Goal: Task Accomplishment & Management: Manage account settings

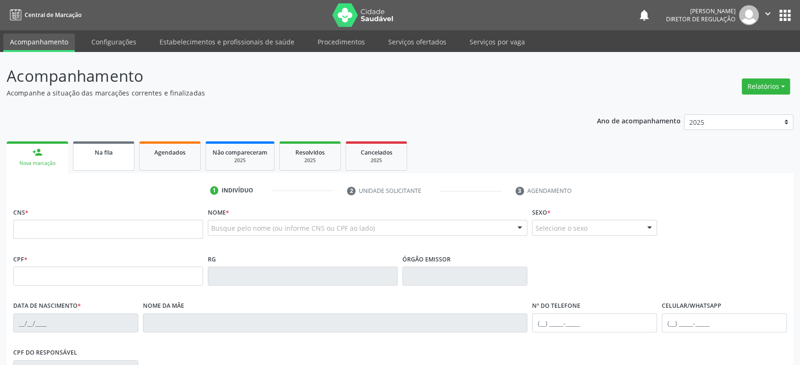
click at [94, 158] on link "Na fila" at bounding box center [104, 156] width 62 height 29
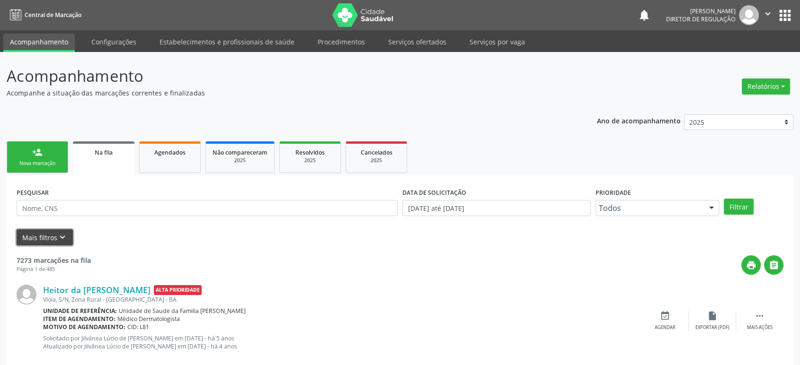
click at [54, 237] on button "Mais filtros keyboard_arrow_down" at bounding box center [45, 238] width 56 height 17
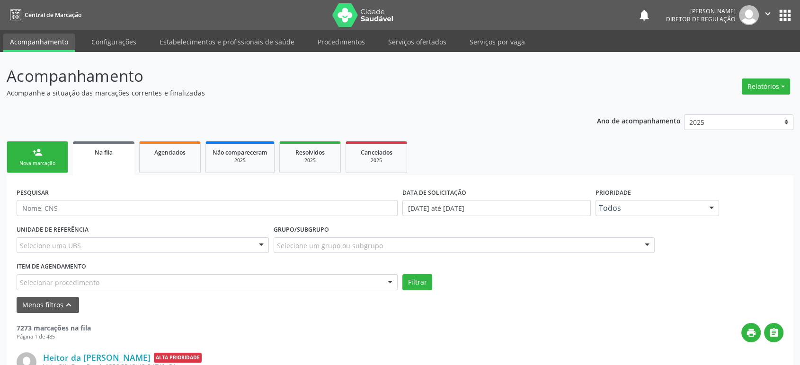
click at [308, 239] on div "Selecione um grupo ou subgrupo" at bounding box center [464, 246] width 381 height 16
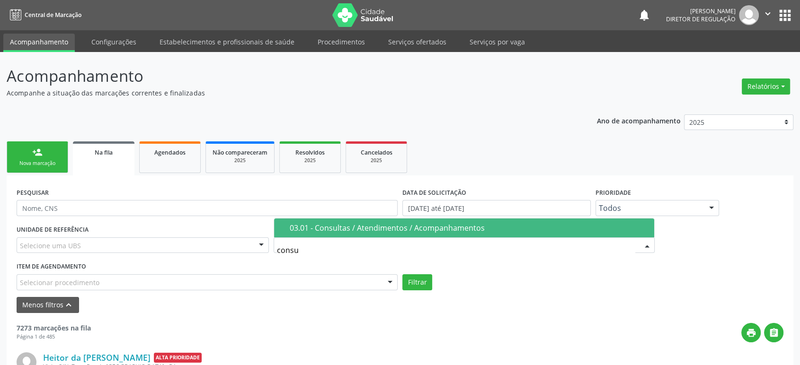
type input "consul"
click at [326, 230] on div "03.01 - Consultas / Atendimentos / Acompanhamentos" at bounding box center [469, 228] width 359 height 8
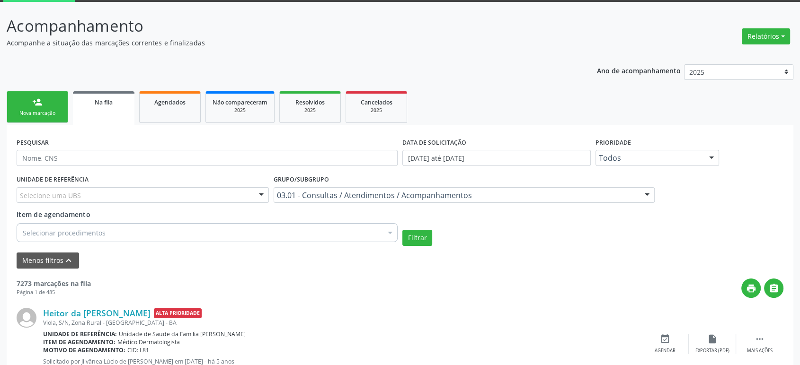
scroll to position [158, 0]
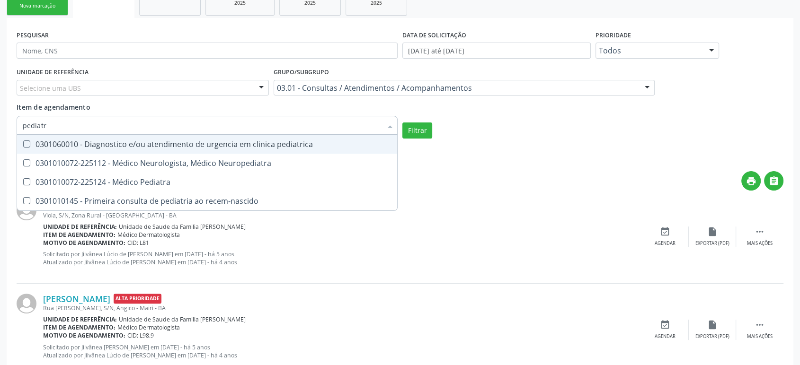
type input "pediatra"
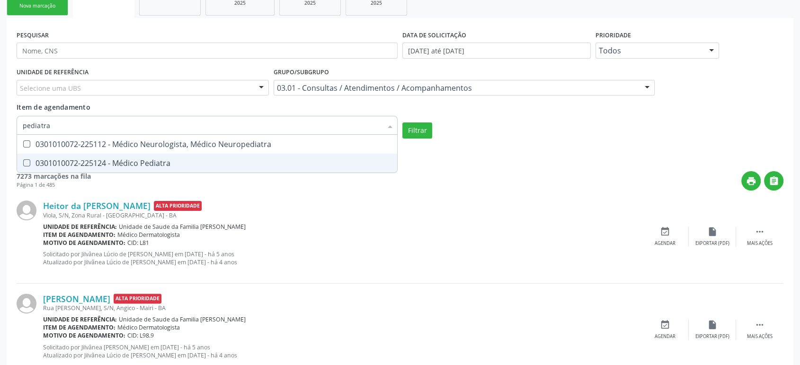
click at [106, 168] on span "0301010072-225124 - Médico Pediatra" at bounding box center [207, 163] width 380 height 19
checkbox Pediatra "true"
click at [422, 130] on button "Filtrar" at bounding box center [417, 131] width 30 height 16
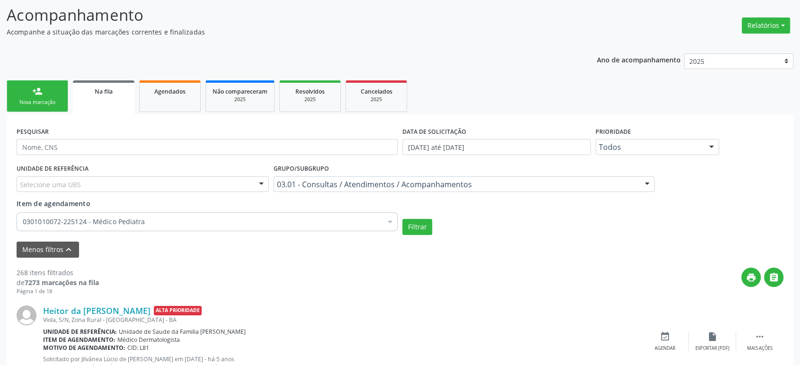
scroll to position [0, 0]
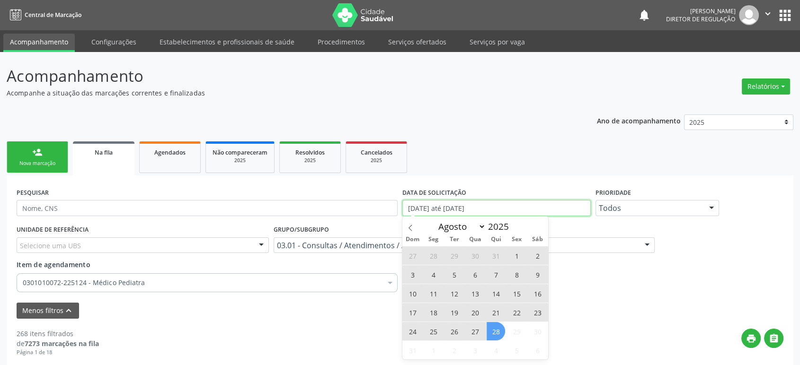
click at [442, 204] on input "[DATE] até [DATE]" at bounding box center [496, 208] width 188 height 16
click at [498, 331] on span "28" at bounding box center [496, 331] width 18 height 18
type input "28/08/2025"
click at [412, 226] on icon at bounding box center [410, 228] width 7 height 7
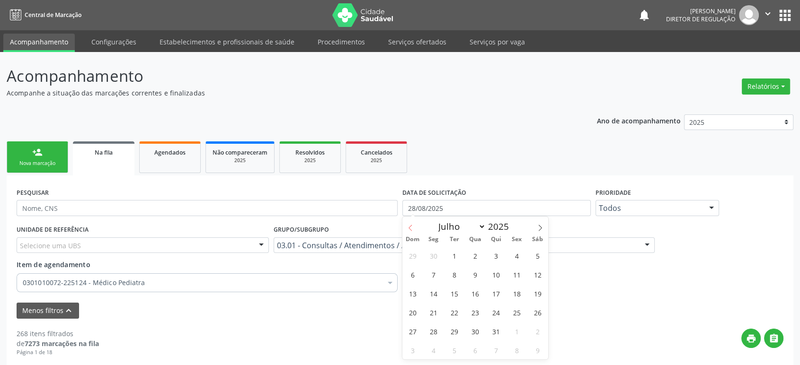
click at [412, 226] on icon at bounding box center [410, 228] width 7 height 7
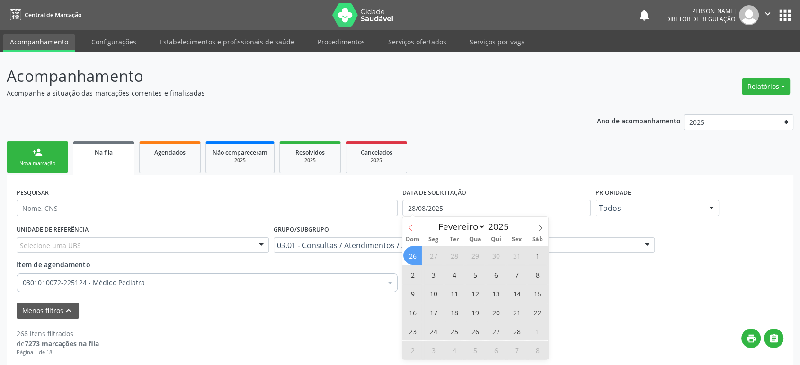
click at [410, 225] on icon at bounding box center [410, 228] width 7 height 7
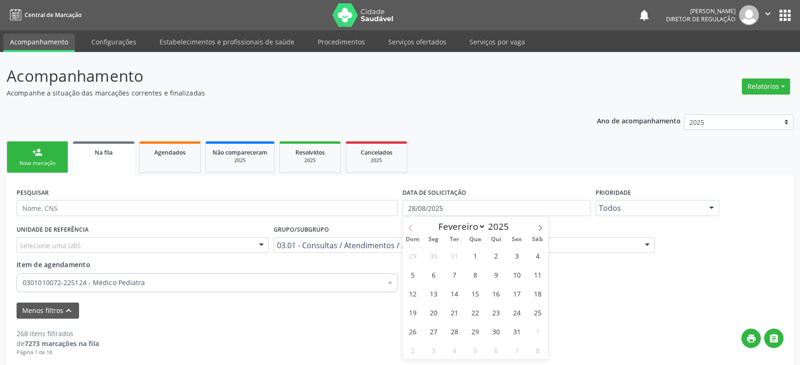
select select "0"
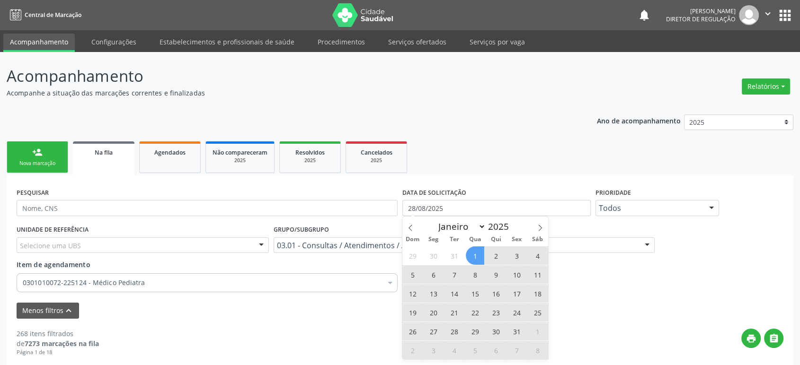
click at [475, 256] on span "1" at bounding box center [475, 256] width 18 height 18
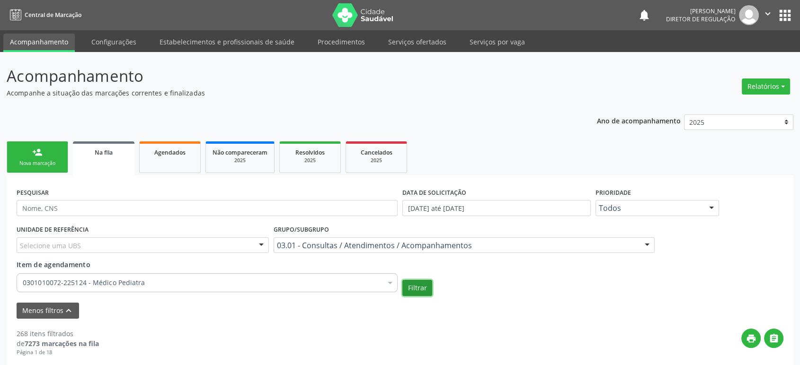
click at [418, 292] on button "Filtrar" at bounding box center [417, 288] width 30 height 16
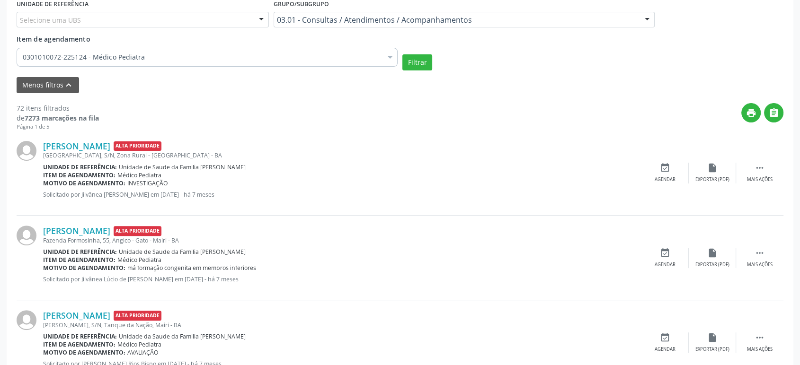
scroll to position [263, 0]
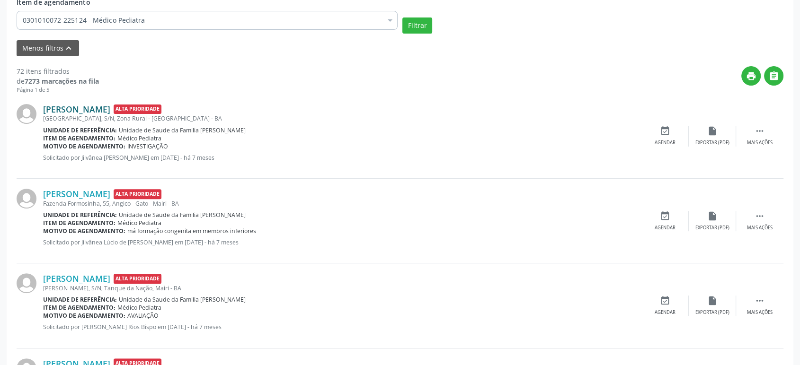
click at [92, 105] on link "[PERSON_NAME]" at bounding box center [76, 109] width 67 height 10
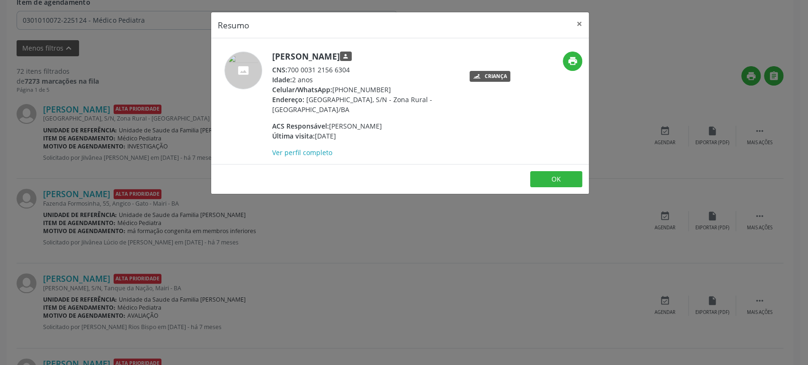
drag, startPoint x: 272, startPoint y: 54, endPoint x: 336, endPoint y: 66, distance: 65.5
click at [366, 59] on h5 "[PERSON_NAME] person" at bounding box center [364, 57] width 184 height 10
drag, startPoint x: 289, startPoint y: 69, endPoint x: 344, endPoint y: 69, distance: 55.4
click at [344, 69] on div "CNS: 700 0031 2156 6304" at bounding box center [364, 70] width 184 height 10
click at [308, 65] on div "CNS: 700 0031 2156 6304" at bounding box center [364, 70] width 184 height 10
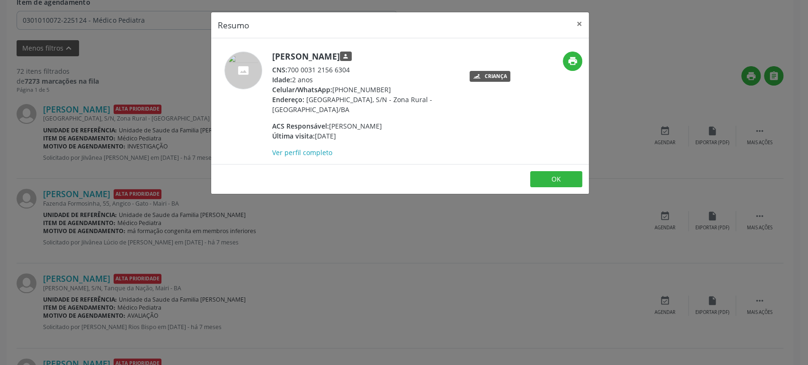
drag, startPoint x: 289, startPoint y: 67, endPoint x: 352, endPoint y: 65, distance: 63.0
click at [352, 65] on div "CNS: 700 0031 2156 6304" at bounding box center [364, 70] width 184 height 10
copy div "700 0031 2156 6304"
click at [77, 187] on div "Resumo × [PERSON_NAME] person CNS: 700 0031 2156 6304 Idade: 2 anos Celular/Wha…" at bounding box center [404, 182] width 808 height 365
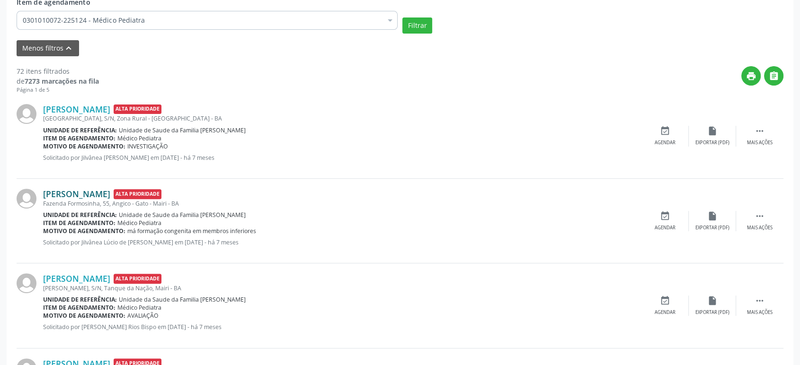
click at [69, 190] on link "[PERSON_NAME]" at bounding box center [76, 194] width 67 height 10
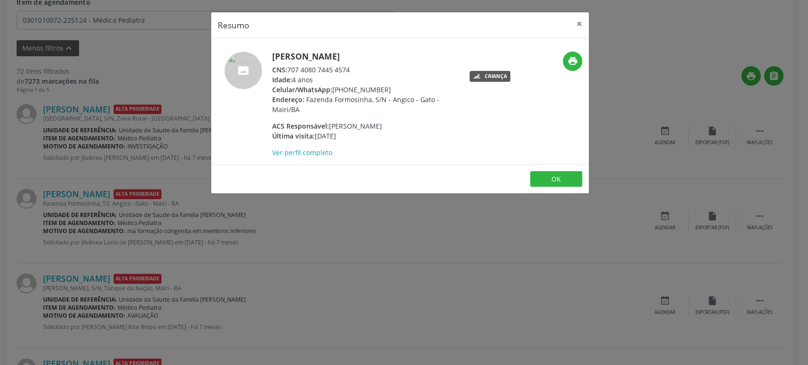
drag, startPoint x: 290, startPoint y: 69, endPoint x: 356, endPoint y: 69, distance: 66.3
click at [356, 69] on div "CNS: 707 4080 7445 4574" at bounding box center [364, 70] width 184 height 10
copy div "707 4080 7445 4574"
click at [129, 283] on div "Resumo × [PERSON_NAME] CNS: 707 4080 7445 4574 Idade: 4 anos Celular/WhatsApp: …" at bounding box center [404, 182] width 808 height 365
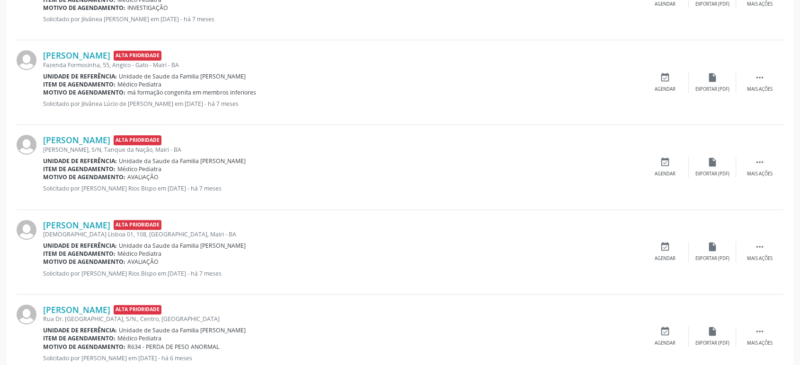
scroll to position [420, 0]
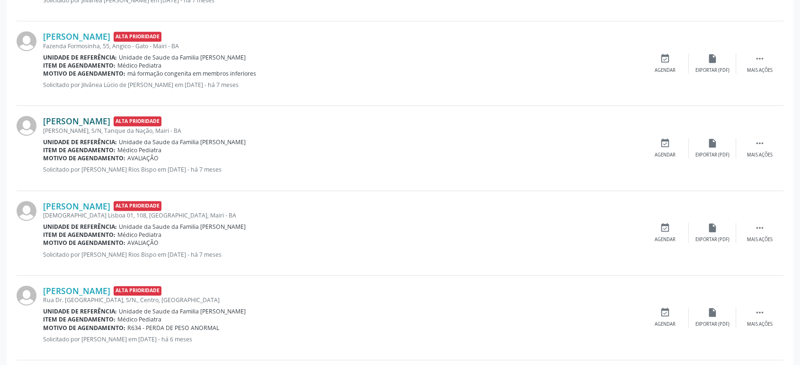
click at [106, 118] on link "[PERSON_NAME]" at bounding box center [76, 121] width 67 height 10
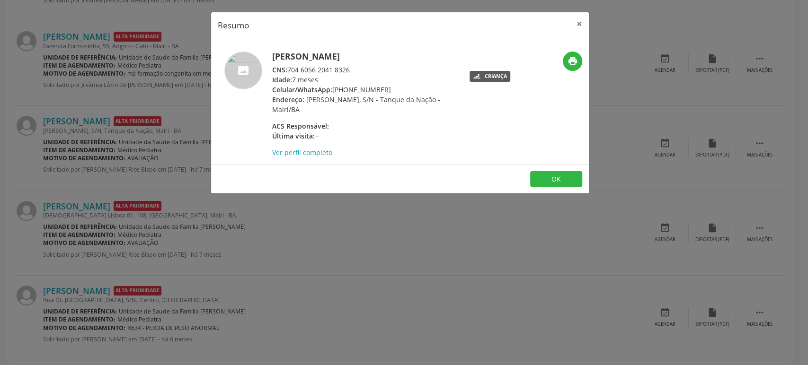
drag, startPoint x: 273, startPoint y: 53, endPoint x: 443, endPoint y: 44, distance: 170.7
click at [443, 44] on div "[PERSON_NAME] CNS: 704 6056 2041 8326 Idade: 7 meses Celular/WhatsApp: [PHONE_N…" at bounding box center [400, 101] width 378 height 126
copy h5 "[PERSON_NAME]"
drag, startPoint x: 333, startPoint y: 89, endPoint x: 389, endPoint y: 87, distance: 56.4
click at [389, 87] on div "Celular/WhatsApp: [PHONE_NUMBER]" at bounding box center [364, 90] width 184 height 10
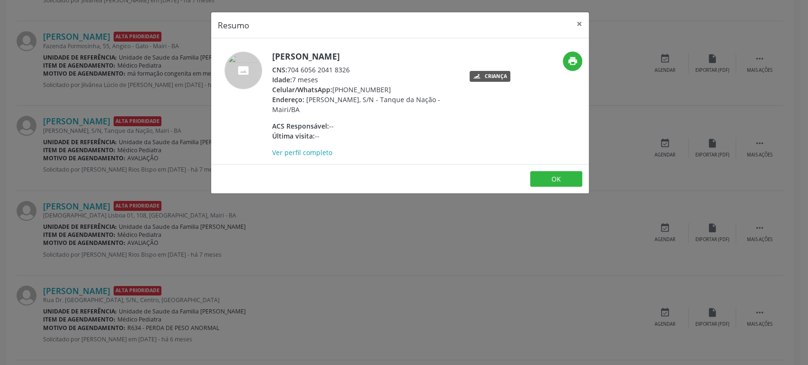
copy div "[PHONE_NUMBER]"
drag, startPoint x: 289, startPoint y: 71, endPoint x: 362, endPoint y: 70, distance: 72.9
click at [362, 70] on div "CNS: 704 6056 2041 8326" at bounding box center [364, 70] width 184 height 10
copy div "704 6056 2041 8326"
click at [74, 151] on div "Resumo × [PERSON_NAME] CNS: 704 6056 2041 8326 Idade: 7 meses Celular/WhatsApp:…" at bounding box center [404, 182] width 808 height 365
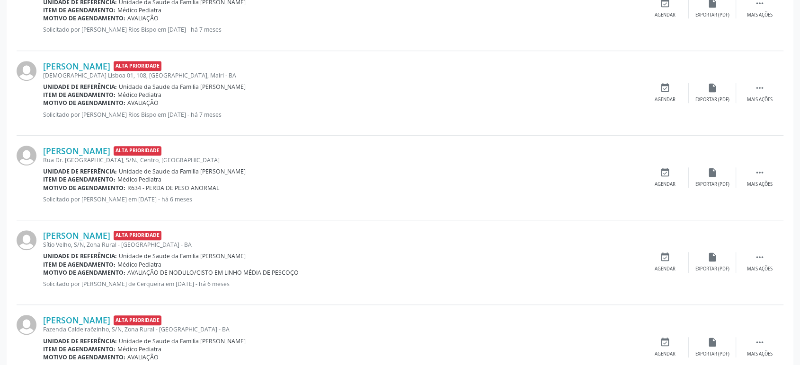
scroll to position [578, 0]
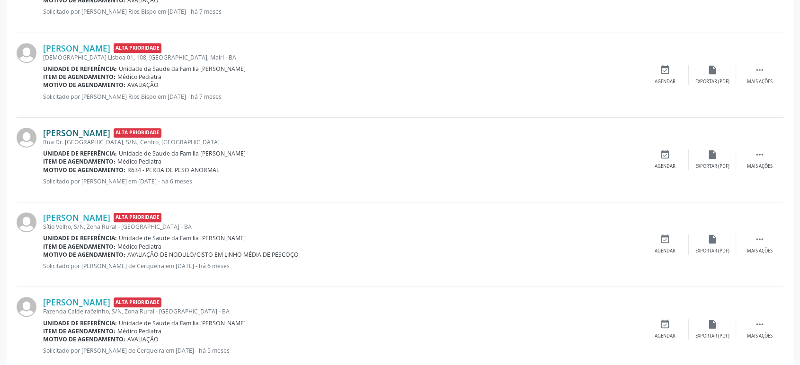
click at [103, 132] on link "[PERSON_NAME]" at bounding box center [76, 133] width 67 height 10
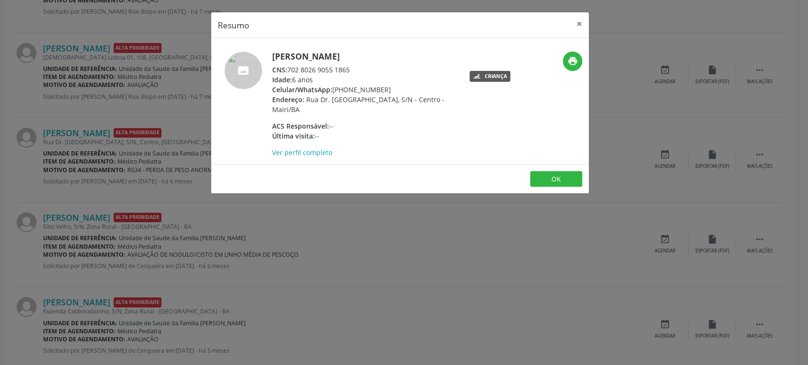
drag, startPoint x: 273, startPoint y: 54, endPoint x: 406, endPoint y: 56, distance: 133.0
click at [406, 56] on h5 "[PERSON_NAME]" at bounding box center [364, 57] width 184 height 10
copy h5 "[PERSON_NAME]"
click at [141, 111] on div "Resumo × [PERSON_NAME] CNS: 702 8026 9055 1865 Idade: 6 anos Celular/WhatsApp: …" at bounding box center [404, 182] width 808 height 365
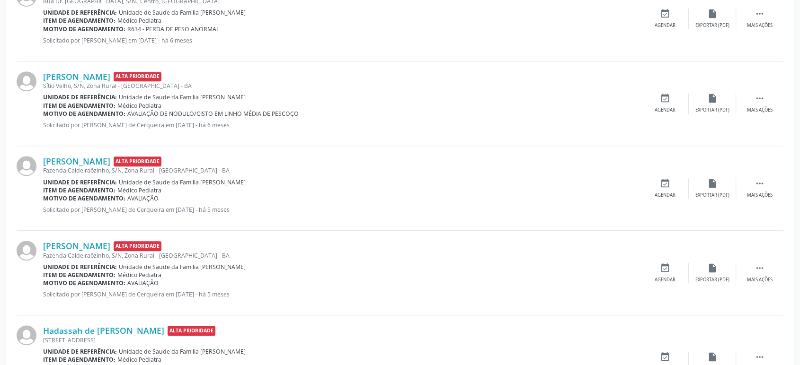
scroll to position [736, 0]
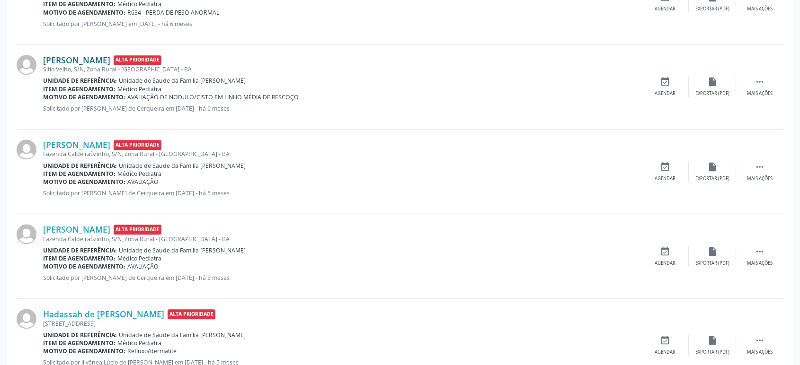
click at [110, 60] on link "[PERSON_NAME]" at bounding box center [76, 60] width 67 height 10
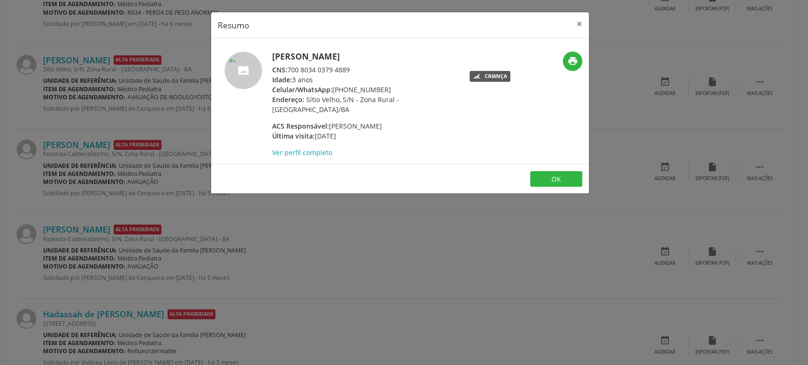
drag, startPoint x: 271, startPoint y: 56, endPoint x: 403, endPoint y: 56, distance: 131.6
click at [403, 56] on h5 "[PERSON_NAME]" at bounding box center [364, 57] width 184 height 10
copy h5 "[PERSON_NAME]"
drag, startPoint x: 289, startPoint y: 69, endPoint x: 355, endPoint y: 64, distance: 66.4
click at [355, 65] on div "CNS: 700 8034 0379 4889" at bounding box center [364, 70] width 184 height 10
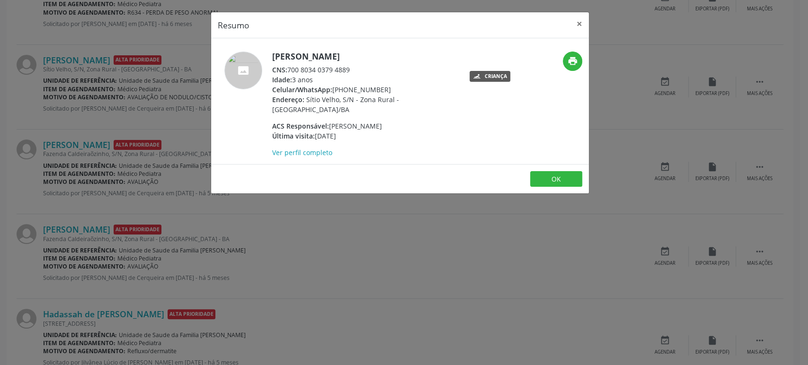
copy div "700 8034 0379 4889"
click at [81, 181] on div "Resumo × [PERSON_NAME] CNS: 700 8034 0379 4889 Idade: 3 anos Celular/WhatsApp: …" at bounding box center [404, 182] width 808 height 365
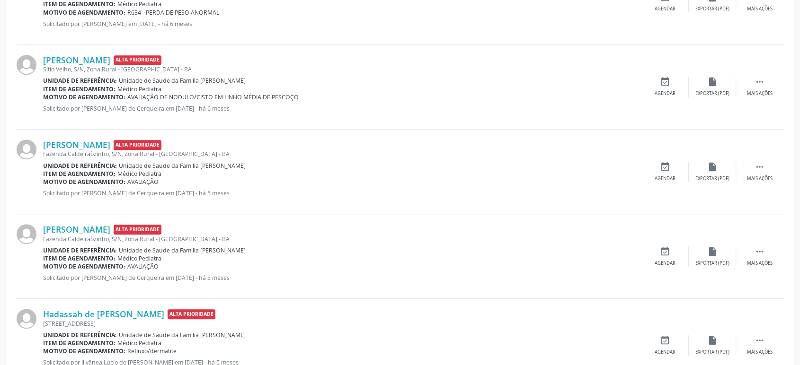
drag, startPoint x: 128, startPoint y: 94, endPoint x: 299, endPoint y: 94, distance: 171.4
click at [299, 94] on div "Motivo de agendamento: AVALIAÇÃO DE NODULO/CISTO EM LINHO MÉDIA DE PESCOÇO" at bounding box center [342, 97] width 598 height 8
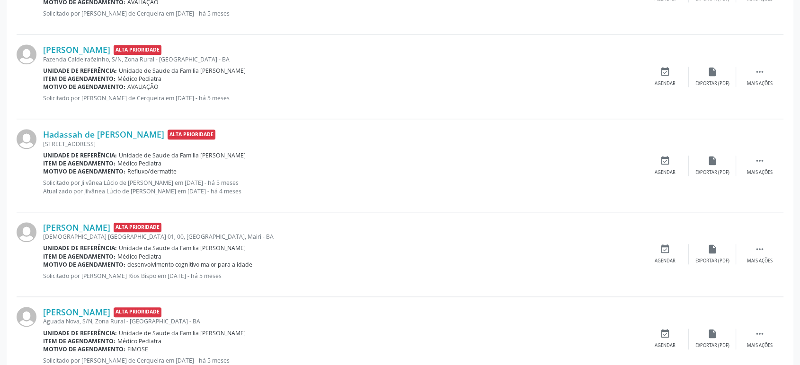
scroll to position [947, 0]
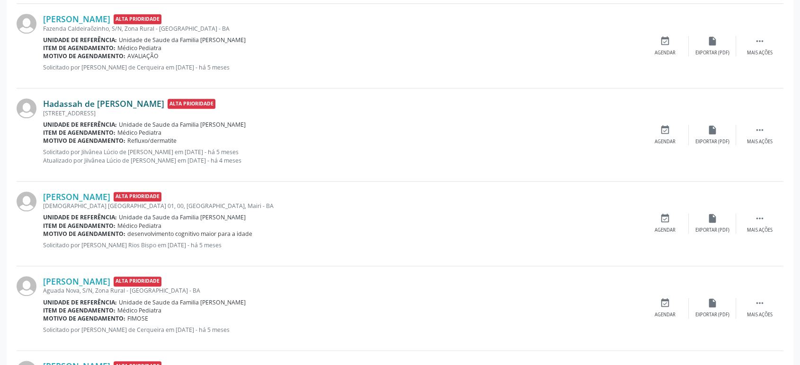
click at [157, 102] on div "Hadassah de [PERSON_NAME] Alta Prioridade" at bounding box center [342, 103] width 598 height 10
click at [141, 101] on link "Hadassah de [PERSON_NAME]" at bounding box center [103, 103] width 121 height 10
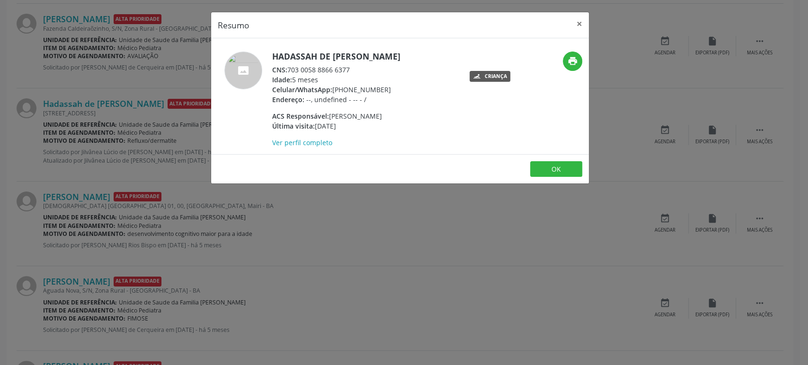
drag, startPoint x: 273, startPoint y: 54, endPoint x: 427, endPoint y: 55, distance: 154.3
click at [427, 55] on div "Hadassah de [PERSON_NAME] CNS: 703 0058 8866 6377 Idade: 5 meses Celular/WhatsA…" at bounding box center [337, 100] width 252 height 96
drag, startPoint x: 288, startPoint y: 68, endPoint x: 352, endPoint y: 68, distance: 64.4
click at [352, 68] on div "CNS: 703 0058 8866 6377" at bounding box center [336, 70] width 128 height 10
click at [187, 113] on div "Resumo × Hadassah de [PERSON_NAME] CNS: 703 0058 8866 6377 Idade: 5 meses Celul…" at bounding box center [404, 182] width 808 height 365
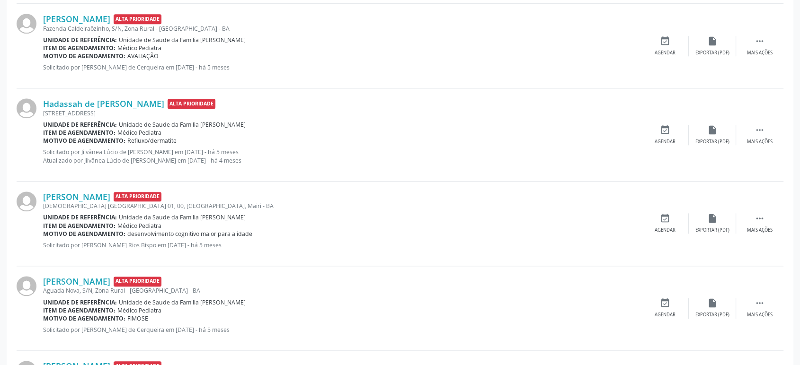
drag, startPoint x: 126, startPoint y: 139, endPoint x: 184, endPoint y: 139, distance: 57.8
click at [184, 139] on div "Motivo de agendamento: Refluxo/dermatite" at bounding box center [342, 141] width 598 height 8
click at [246, 124] on span "Unidade de Saude da Familia [PERSON_NAME]" at bounding box center [182, 125] width 127 height 8
click at [103, 103] on link "Hadassah de [PERSON_NAME]" at bounding box center [103, 103] width 121 height 10
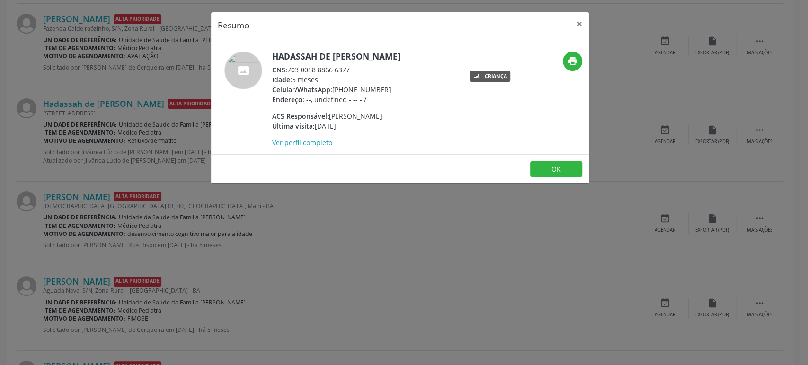
drag, startPoint x: 272, startPoint y: 53, endPoint x: 424, endPoint y: 49, distance: 151.5
click at [424, 49] on div "Hadassah de [PERSON_NAME] CNS: 703 0058 8866 6377 Idade: 5 meses Celular/WhatsA…" at bounding box center [400, 96] width 378 height 116
click at [106, 185] on div "Resumo × Hadassah de [PERSON_NAME] CNS: 703 0058 8866 6377 Idade: 5 meses Celul…" at bounding box center [404, 182] width 808 height 365
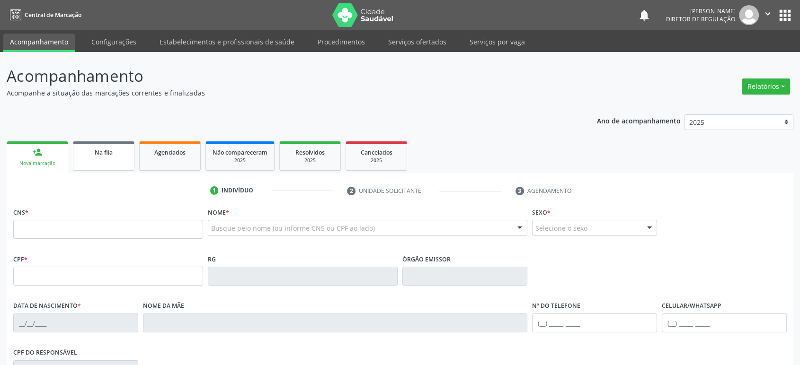
click at [90, 158] on link "Na fila" at bounding box center [104, 156] width 62 height 29
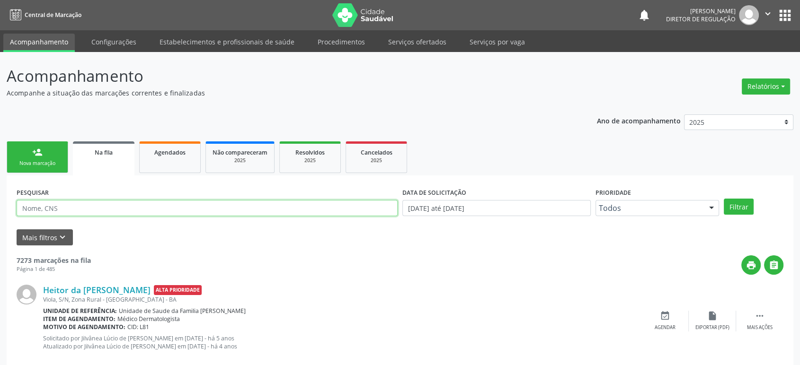
click at [87, 205] on input "text" at bounding box center [207, 208] width 381 height 16
paste input "700 0031 2156 6304"
click at [70, 208] on input "700 0031 2156 6304" at bounding box center [207, 208] width 381 height 16
click at [52, 207] on input "700 0031 21566304" at bounding box center [207, 208] width 381 height 16
click at [37, 205] on input "700 003121566304" at bounding box center [207, 208] width 381 height 16
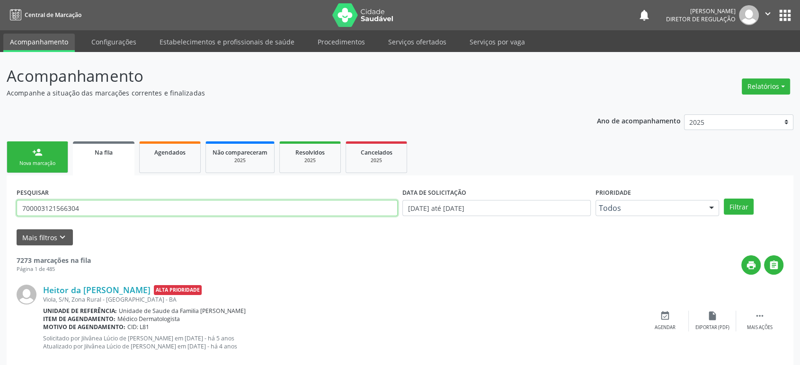
click at [37, 205] on input "700003121566304" at bounding box center [207, 208] width 381 height 16
click at [724, 199] on button "Filtrar" at bounding box center [739, 207] width 30 height 16
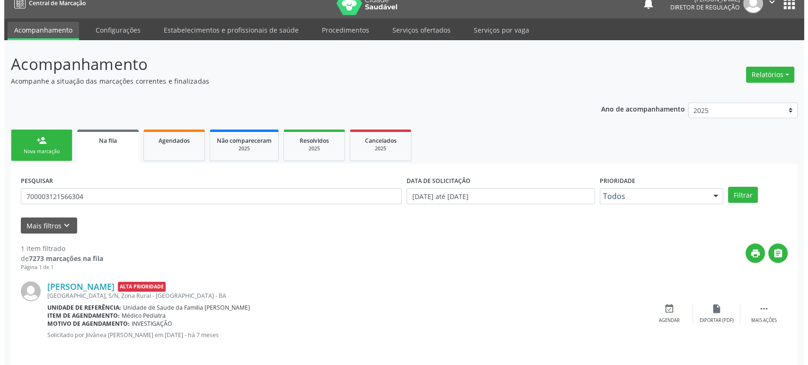
scroll to position [18, 0]
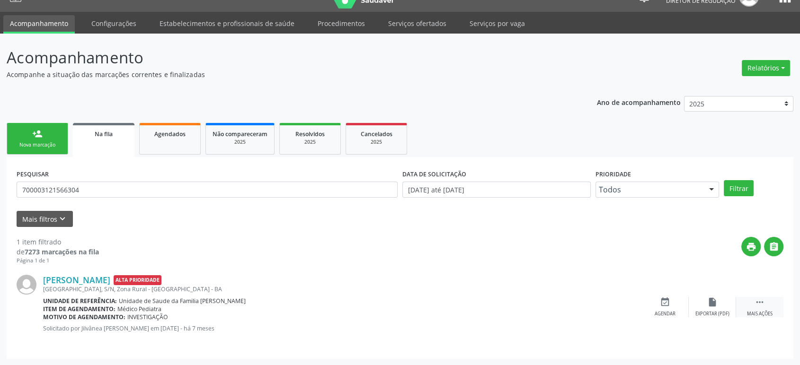
click at [765, 301] on icon "" at bounding box center [760, 302] width 10 height 10
click at [672, 309] on div "cancel Cancelar" at bounding box center [664, 307] width 47 height 20
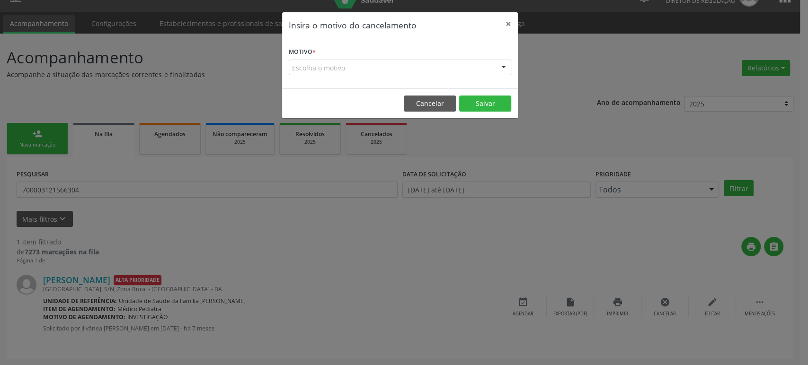
click at [374, 61] on div "Escolha o motivo" at bounding box center [400, 68] width 222 height 16
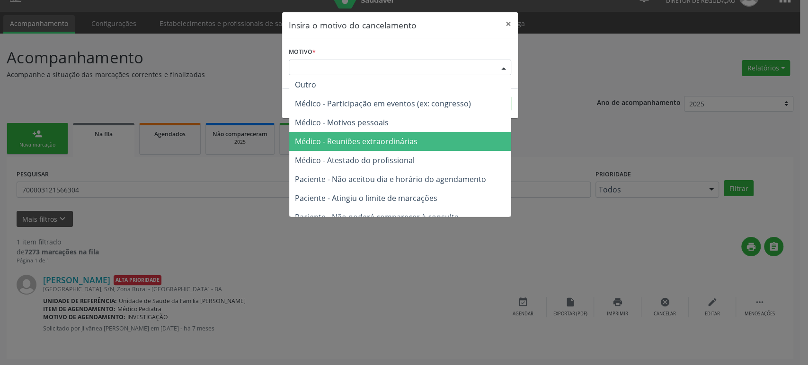
click at [372, 150] on span "Médico - Reuniões extraordinárias" at bounding box center [400, 141] width 222 height 19
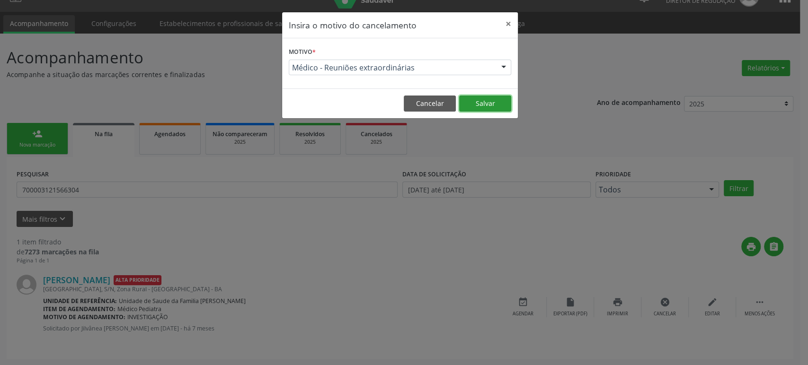
click at [477, 105] on button "Salvar" at bounding box center [485, 104] width 52 height 16
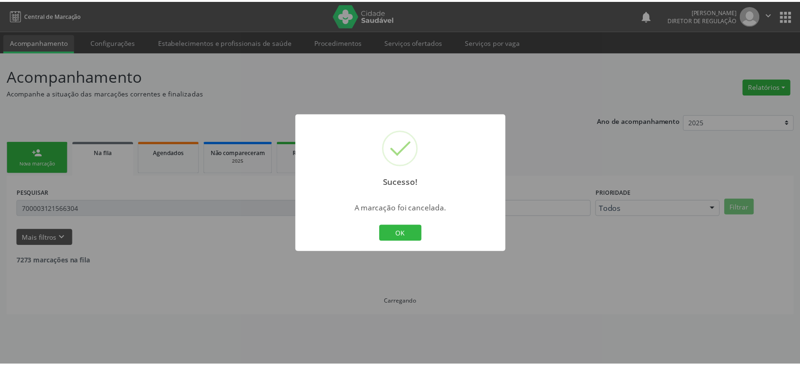
scroll to position [0, 0]
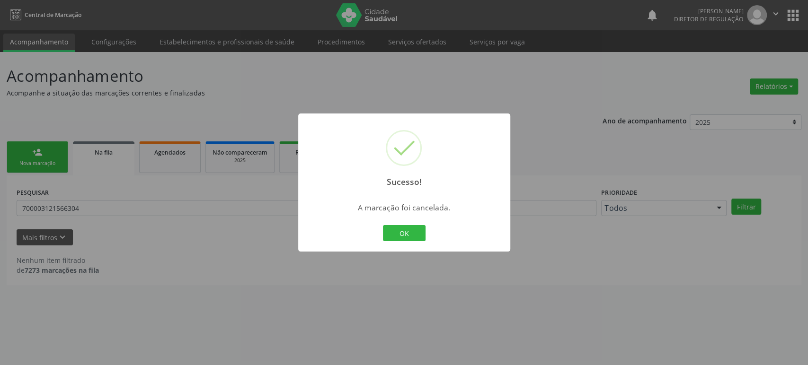
click at [30, 211] on div "Sucesso! × A marcação foi cancelada. OK Cancel" at bounding box center [404, 182] width 808 height 365
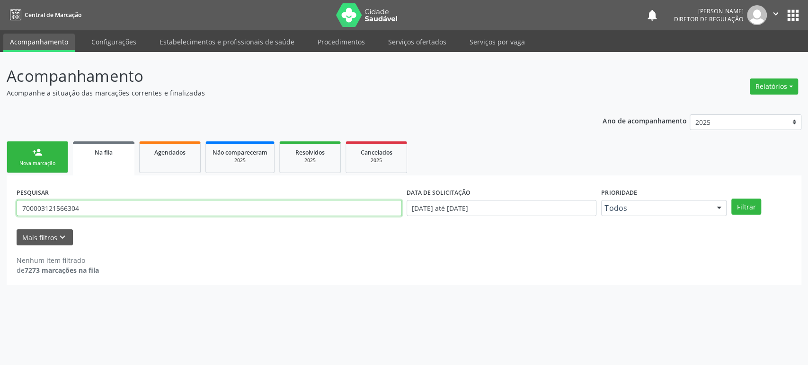
click at [36, 209] on input "700003121566304" at bounding box center [209, 208] width 385 height 16
paste input "707 4080 7445 457"
click at [24, 205] on input "707 4080 7445 4574" at bounding box center [209, 208] width 385 height 16
click at [36, 206] on input "707 4080 7445 4574" at bounding box center [209, 208] width 385 height 16
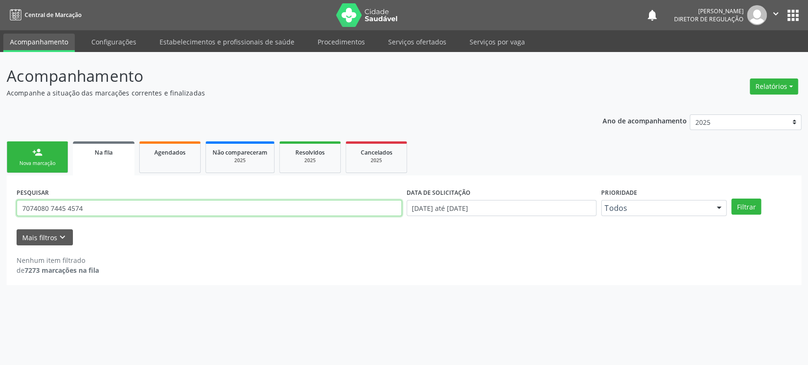
click at [49, 207] on input "7074080 7445 4574" at bounding box center [209, 208] width 385 height 16
click at [65, 207] on input "70740807445 4574" at bounding box center [209, 208] width 385 height 16
click at [65, 208] on input "707408074454574" at bounding box center [209, 208] width 385 height 16
click at [731, 199] on button "Filtrar" at bounding box center [746, 207] width 30 height 16
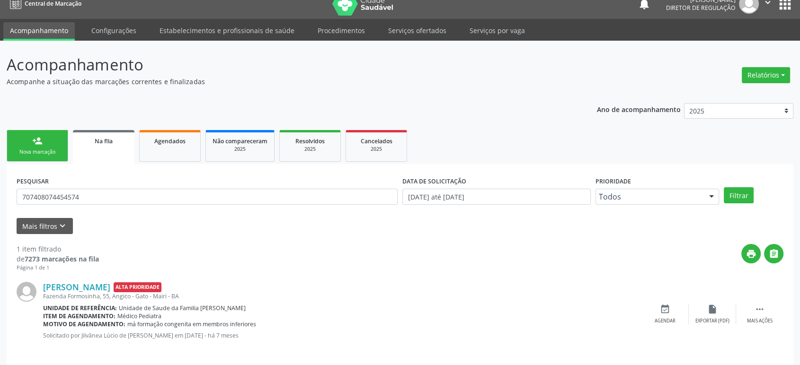
scroll to position [18, 0]
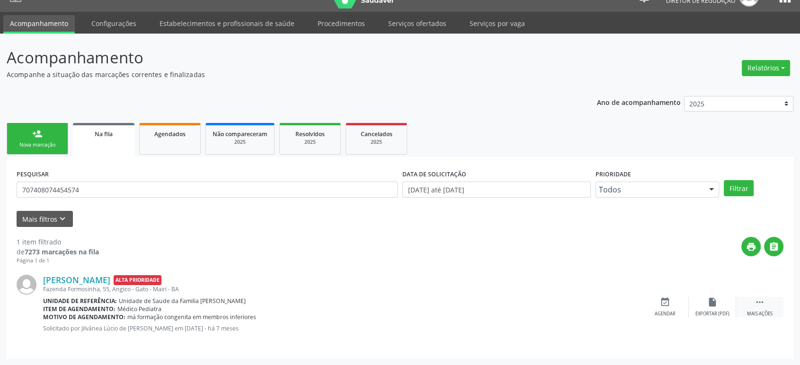
click at [765, 304] on div " Mais ações" at bounding box center [759, 307] width 47 height 20
click at [662, 303] on icon "cancel" at bounding box center [665, 302] width 10 height 10
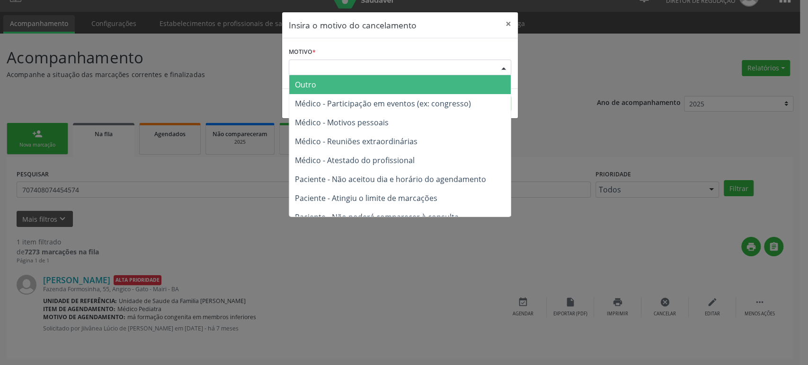
click at [349, 63] on div "Escolha o motivo" at bounding box center [400, 68] width 222 height 16
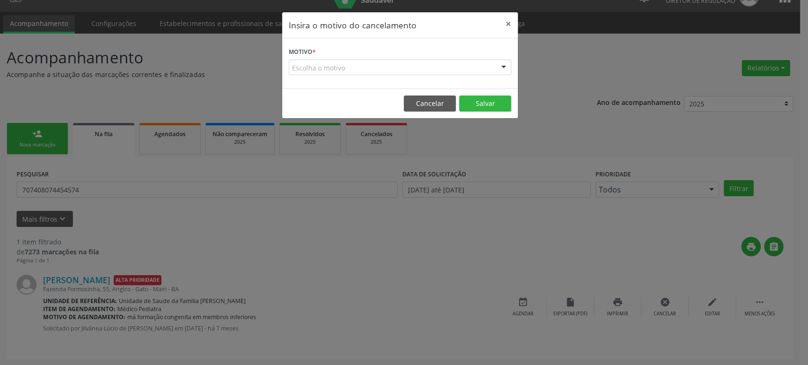
click at [161, 209] on div "Insira o motivo do cancelamento × Motivo * Escolha o motivo Outro Médico - Part…" at bounding box center [404, 182] width 808 height 365
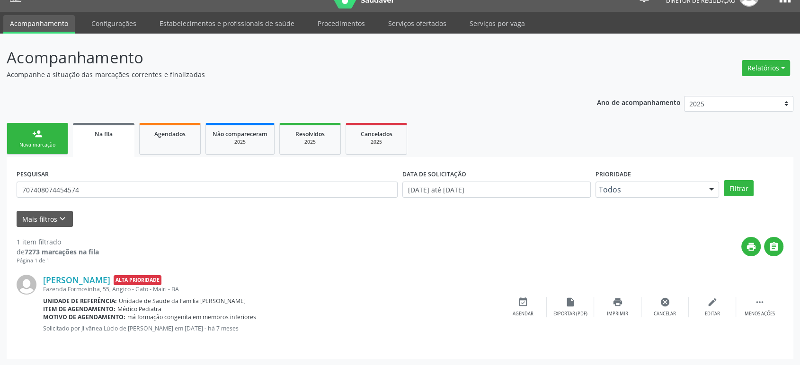
drag, startPoint x: 260, startPoint y: 319, endPoint x: 127, endPoint y: 317, distance: 133.0
click at [127, 317] on div "Motivo de agendamento: má formação congenita em membros inferiores" at bounding box center [271, 317] width 456 height 8
copy span "má formação congenita em membros inferiores"
click at [70, 191] on input "707408074454574" at bounding box center [207, 190] width 381 height 16
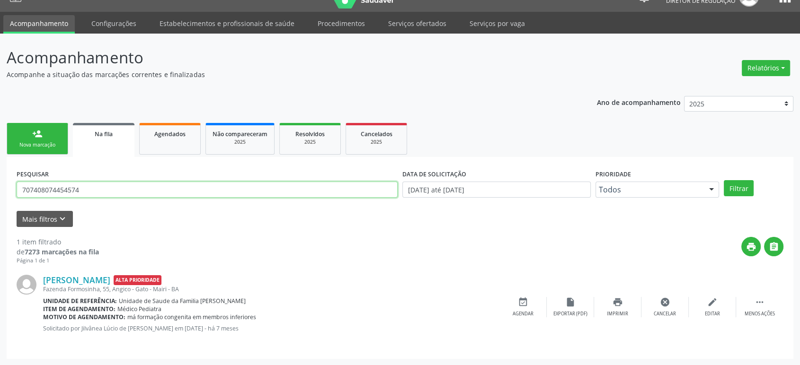
click at [70, 191] on input "707408074454574" at bounding box center [207, 190] width 381 height 16
paste input "CPF: 080.989.431-94"
click at [78, 188] on input "CPF: 080.989.431-94" at bounding box center [207, 190] width 381 height 16
click at [63, 189] on input "CPF: 080.989.43194" at bounding box center [207, 190] width 381 height 16
click at [52, 188] on input "CPF: 080.98943194" at bounding box center [207, 190] width 381 height 16
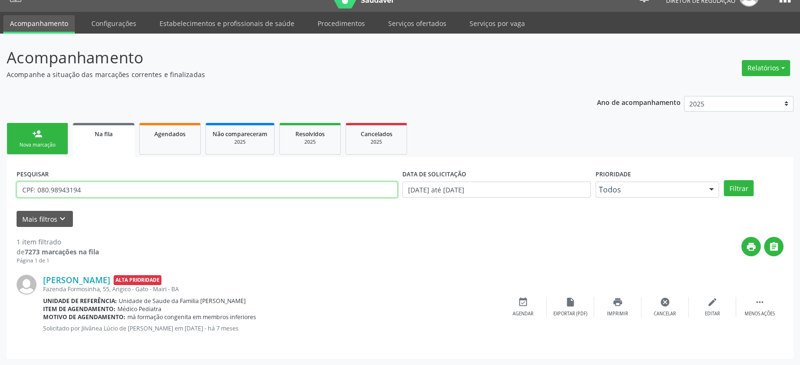
click at [51, 187] on input "CPF: 080.98943194" at bounding box center [207, 190] width 381 height 16
drag, startPoint x: 38, startPoint y: 187, endPoint x: 90, endPoint y: 187, distance: 52.1
click at [90, 187] on input "CPF: 08098943194" at bounding box center [207, 190] width 381 height 16
drag, startPoint x: 77, startPoint y: 188, endPoint x: 37, endPoint y: 188, distance: 39.3
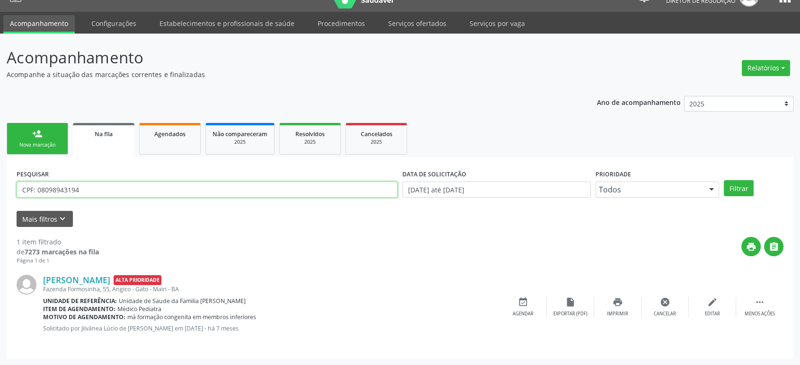
click at [37, 188] on input "CPF: 08098943194" at bounding box center [207, 190] width 381 height 16
click at [45, 188] on input "CPF: 08098943194" at bounding box center [207, 190] width 381 height 16
paste input "707 4080 7445 4574"
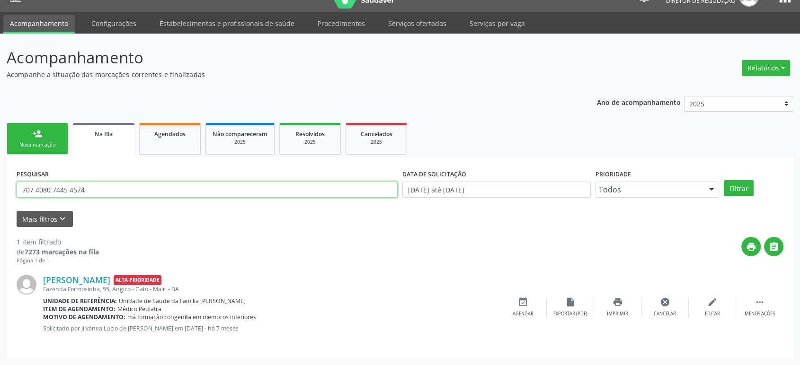
click at [724, 180] on button "Filtrar" at bounding box center [739, 188] width 30 height 16
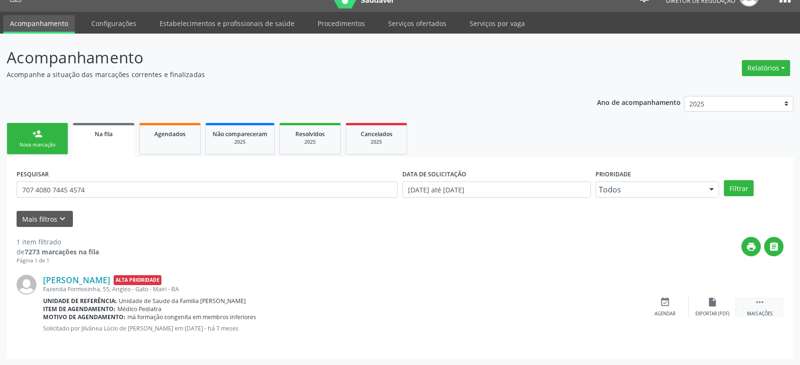
click at [765, 302] on icon "" at bounding box center [760, 302] width 10 height 10
click at [665, 306] on icon "cancel" at bounding box center [665, 302] width 10 height 10
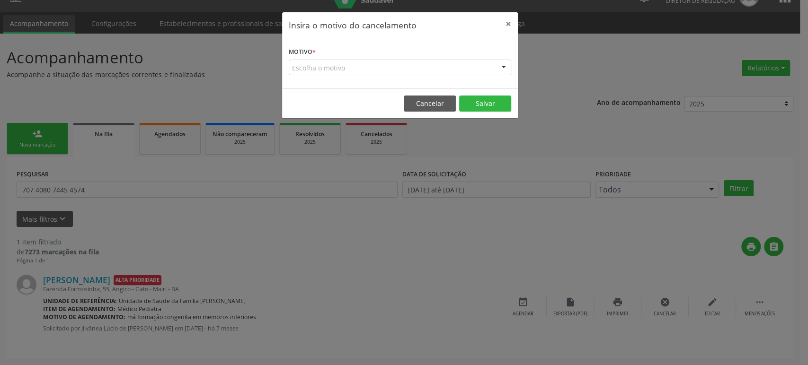
click at [332, 61] on div "Escolha o motivo" at bounding box center [400, 68] width 222 height 16
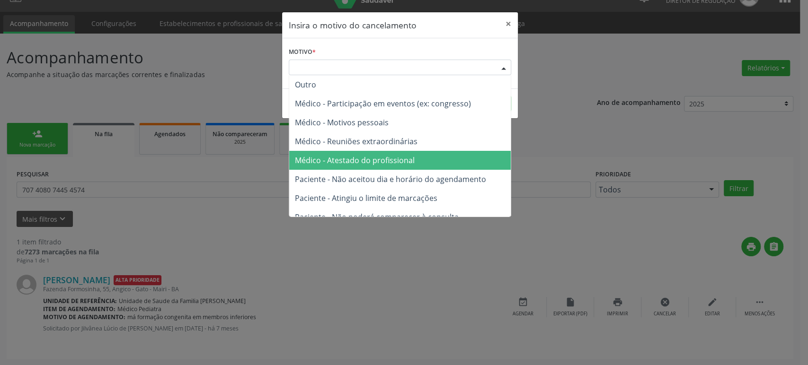
click at [345, 157] on span "Médico - Atestado do profissional" at bounding box center [355, 160] width 120 height 10
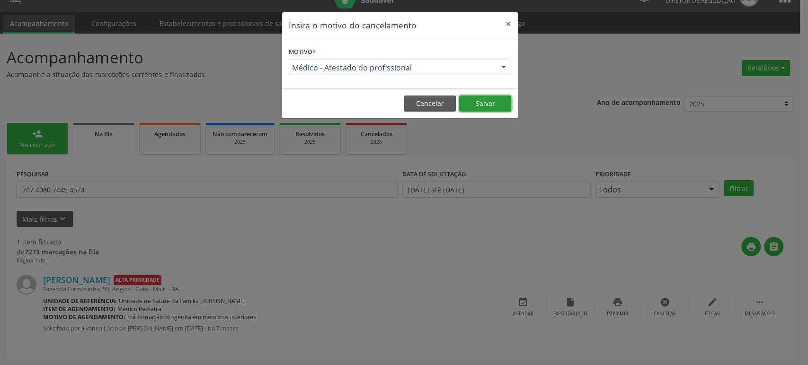
click at [481, 103] on button "Salvar" at bounding box center [485, 104] width 52 height 16
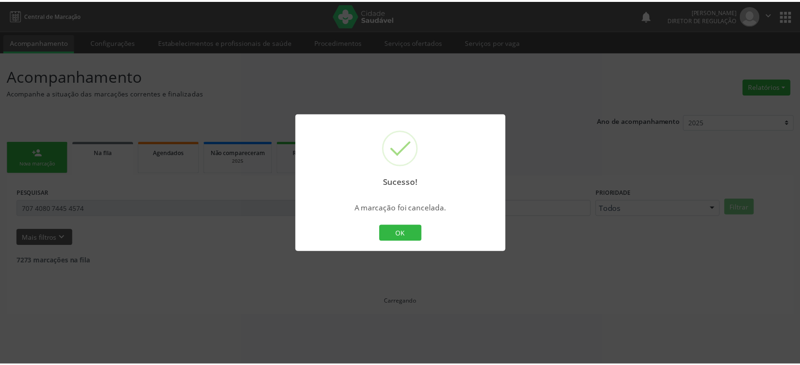
scroll to position [0, 0]
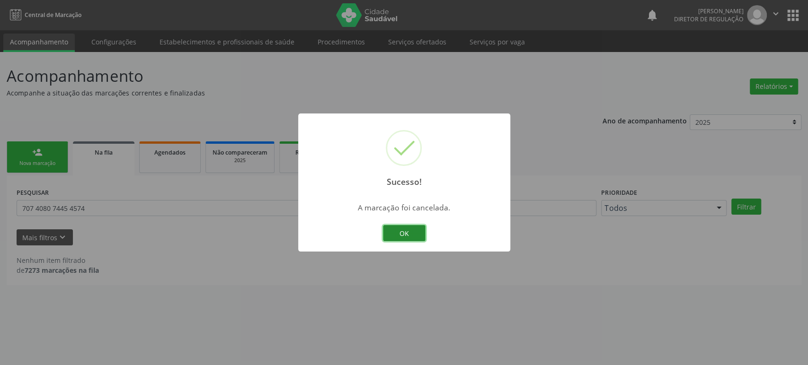
click at [394, 230] on button "OK" at bounding box center [404, 233] width 43 height 16
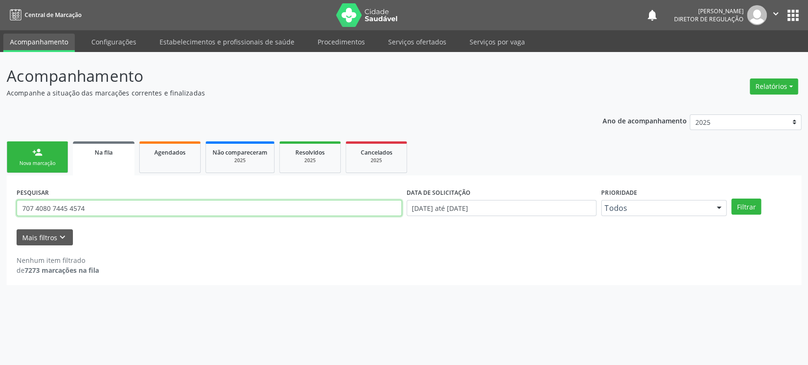
click at [64, 211] on input "707 4080 7445 4574" at bounding box center [209, 208] width 385 height 16
paste input "[PERSON_NAME]"
click at [731, 199] on button "Filtrar" at bounding box center [746, 207] width 30 height 16
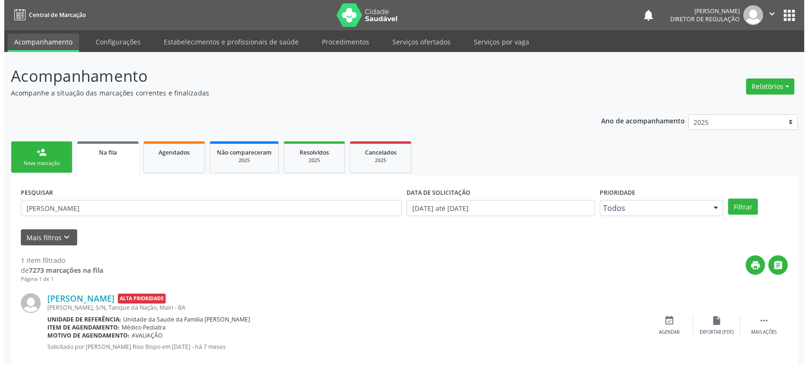
scroll to position [18, 0]
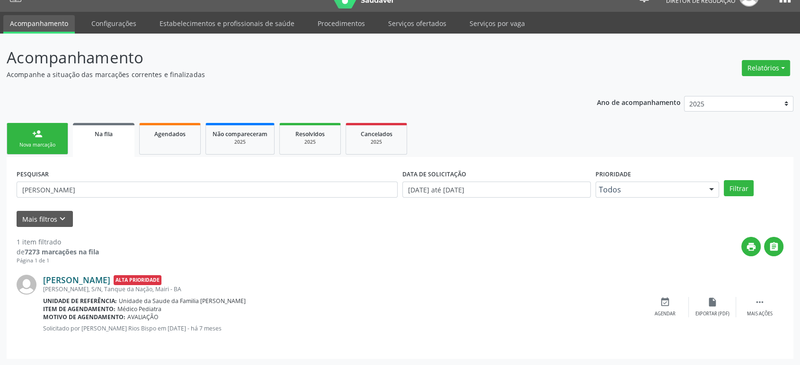
click at [110, 282] on link "[PERSON_NAME]" at bounding box center [76, 280] width 67 height 10
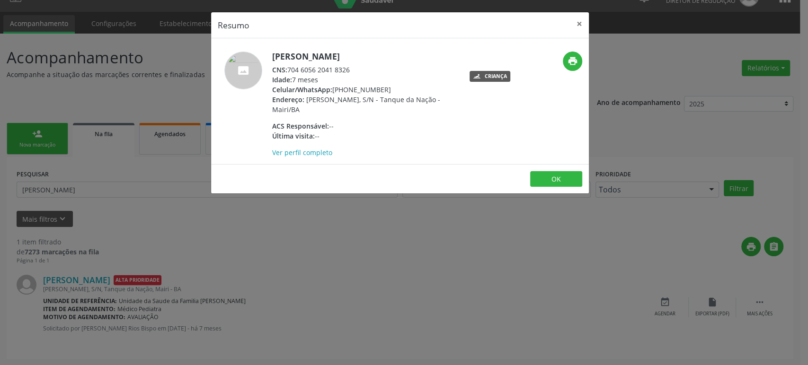
click at [105, 171] on div "Resumo × [PERSON_NAME] CNS: 704 6056 2041 8326 Idade: 7 meses Celular/WhatsApp:…" at bounding box center [404, 182] width 808 height 365
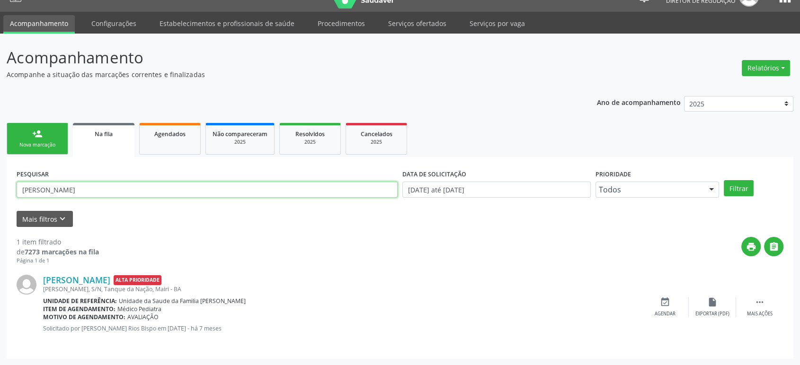
click at [114, 187] on input "[PERSON_NAME]" at bounding box center [207, 190] width 381 height 16
paste input "704 6056 2041 8326"
click at [70, 187] on input "704 6056 2041 8326" at bounding box center [207, 190] width 381 height 16
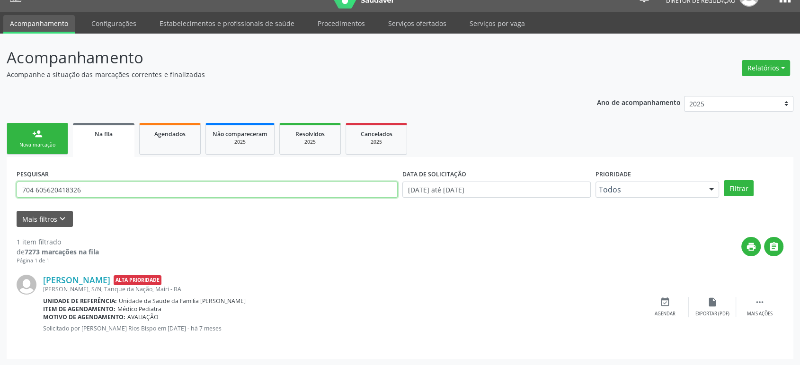
click at [36, 187] on input "704 605620418326" at bounding box center [207, 190] width 381 height 16
click at [36, 187] on input "704605620418326" at bounding box center [207, 190] width 381 height 16
click at [755, 301] on icon "" at bounding box center [760, 302] width 10 height 10
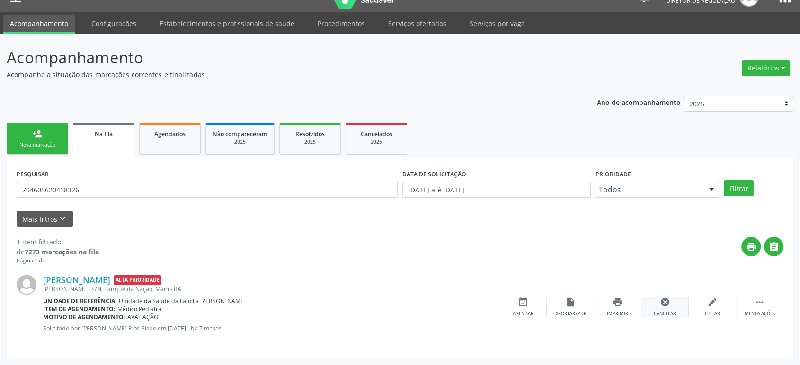
click at [657, 302] on div "cancel Cancelar" at bounding box center [664, 307] width 47 height 20
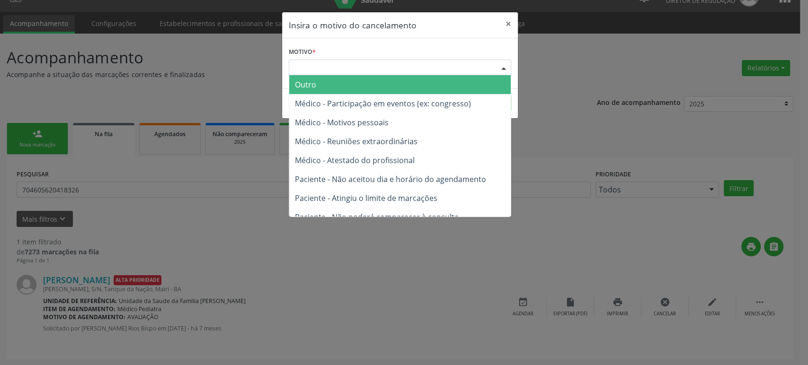
click at [322, 62] on div "Escolha o motivo" at bounding box center [400, 68] width 222 height 16
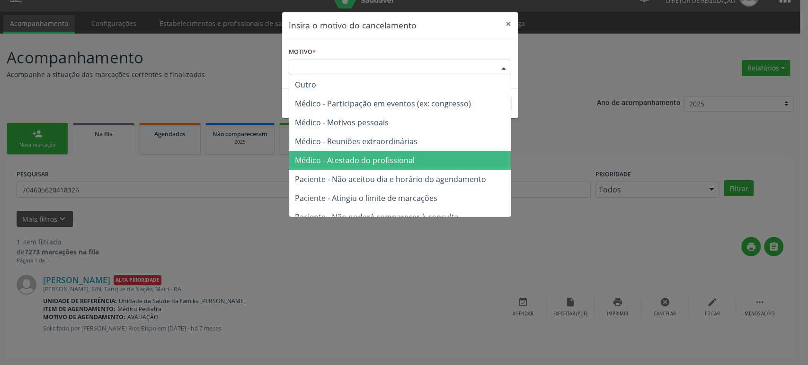
click at [384, 153] on span "Médico - Atestado do profissional" at bounding box center [400, 160] width 222 height 19
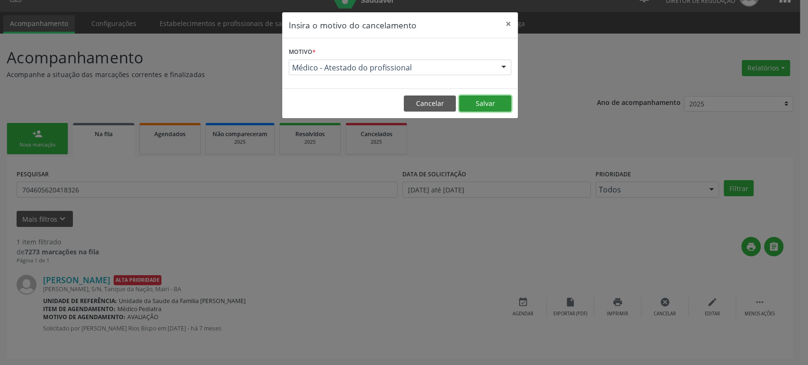
click at [491, 106] on button "Salvar" at bounding box center [485, 104] width 52 height 16
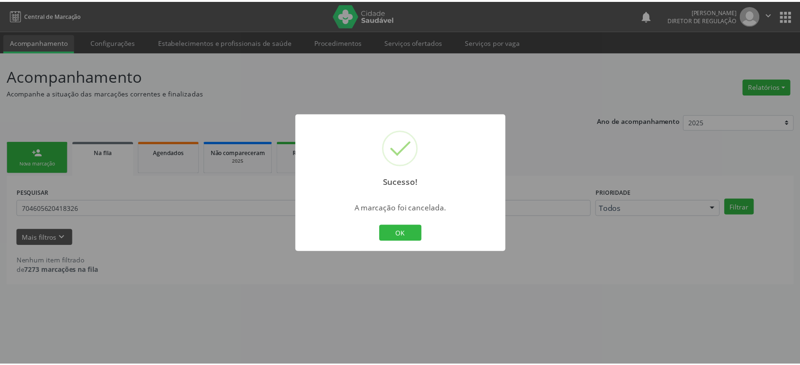
scroll to position [0, 0]
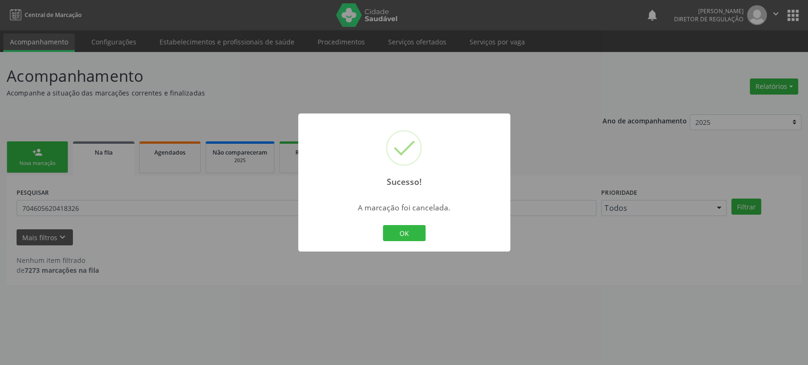
drag, startPoint x: 3, startPoint y: 226, endPoint x: 63, endPoint y: 211, distance: 62.3
click at [7, 224] on div "Sucesso! × A marcação foi cancelada. OK Cancel" at bounding box center [404, 182] width 808 height 365
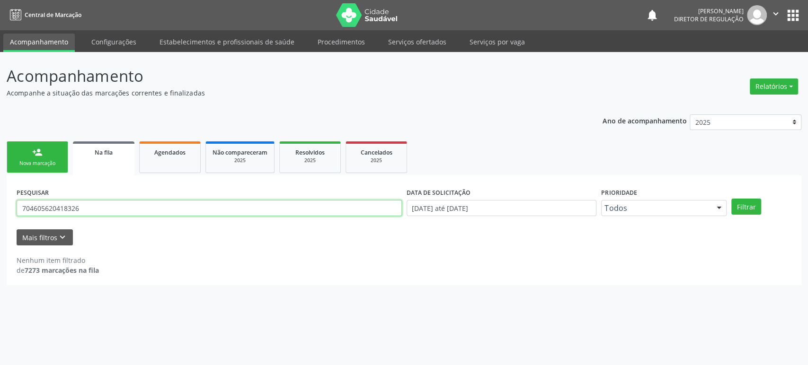
click at [67, 208] on input "704605620418326" at bounding box center [209, 208] width 385 height 16
paste input "[PERSON_NAME]"
click at [731, 199] on button "Filtrar" at bounding box center [746, 207] width 30 height 16
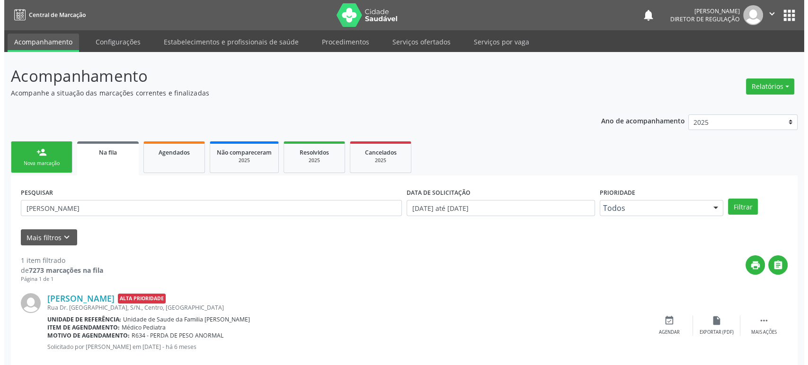
scroll to position [18, 0]
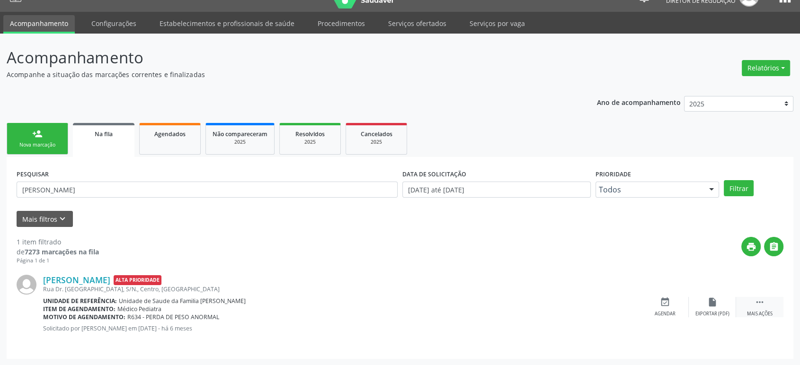
click at [768, 303] on div " Mais ações" at bounding box center [759, 307] width 47 height 20
click at [670, 312] on div "Cancelar" at bounding box center [665, 314] width 22 height 7
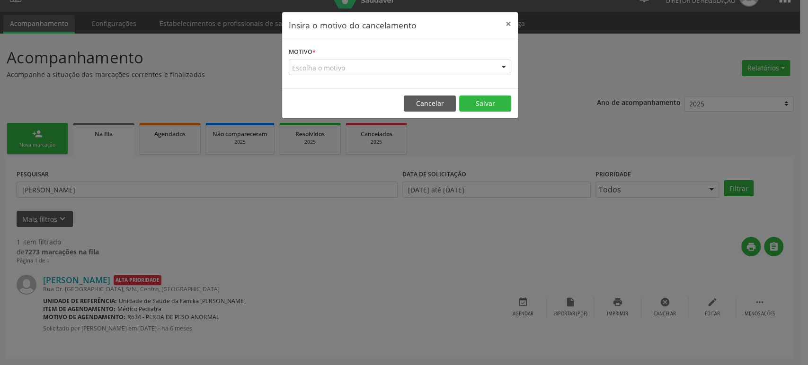
click at [339, 76] on div "Motivo * Escolha o motivo Outro Médico - Participação em eventos (ex: congresso…" at bounding box center [400, 63] width 236 height 50
click at [340, 67] on div "Escolha o motivo" at bounding box center [400, 68] width 222 height 16
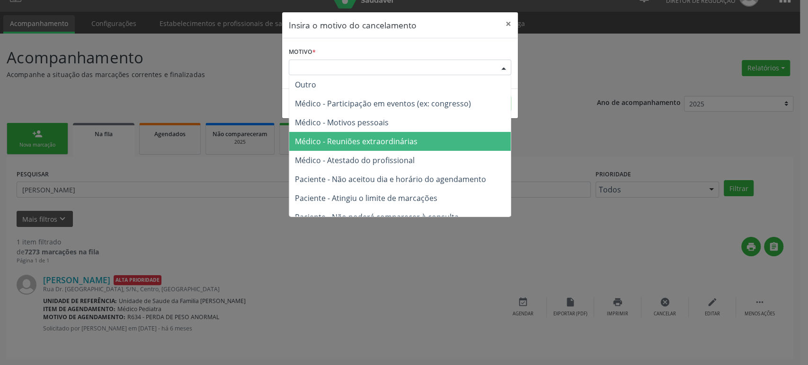
click at [360, 143] on span "Médico - Reuniões extraordinárias" at bounding box center [356, 141] width 123 height 10
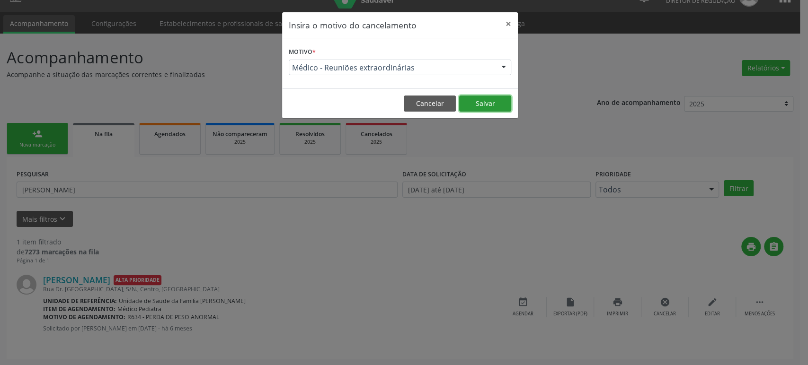
click at [470, 104] on button "Salvar" at bounding box center [485, 104] width 52 height 16
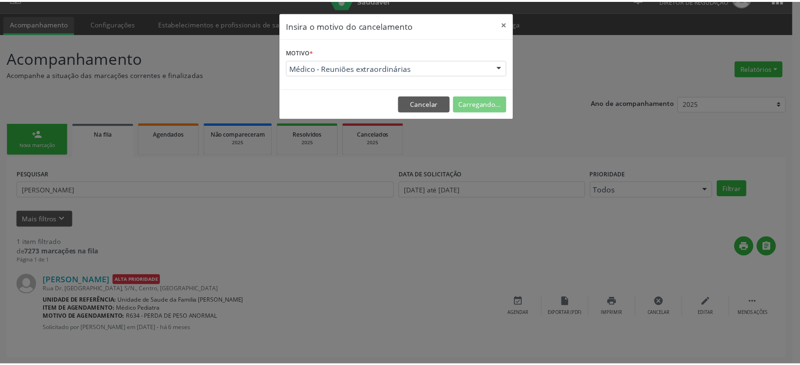
scroll to position [0, 0]
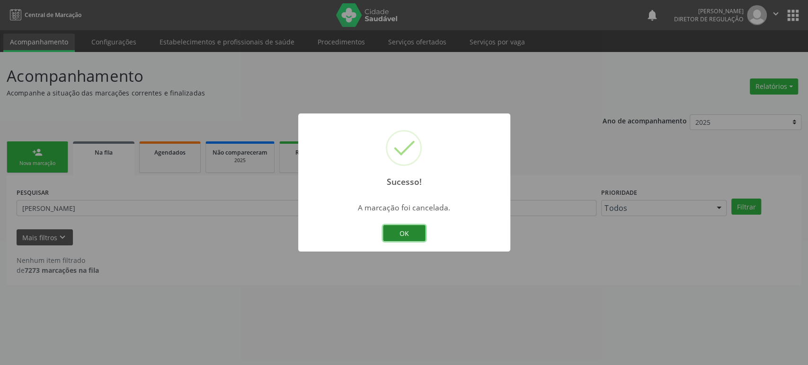
click at [409, 237] on button "OK" at bounding box center [404, 233] width 43 height 16
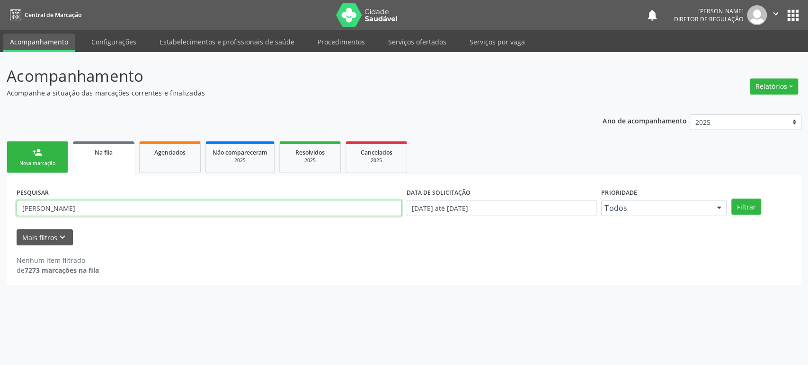
click at [85, 213] on input "[PERSON_NAME]" at bounding box center [209, 208] width 385 height 16
paste input "[PERSON_NAME]"
click at [731, 199] on button "Filtrar" at bounding box center [746, 207] width 30 height 16
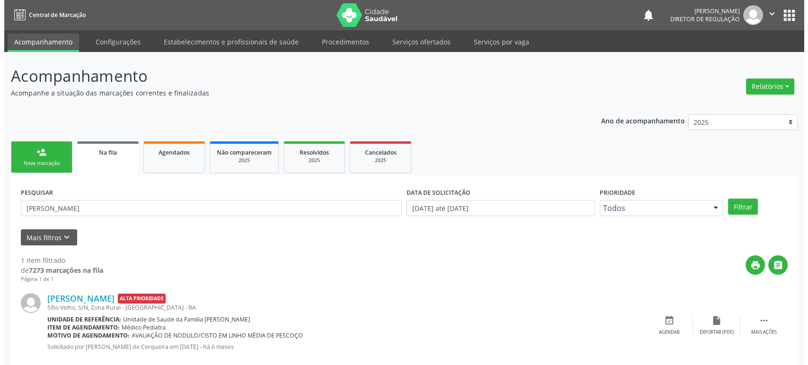
scroll to position [18, 0]
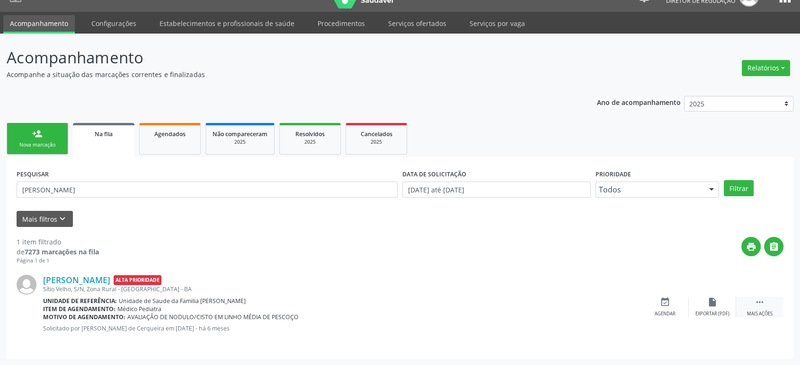
click at [757, 302] on icon "" at bounding box center [760, 302] width 10 height 10
click at [670, 308] on div "cancel Cancelar" at bounding box center [664, 307] width 47 height 20
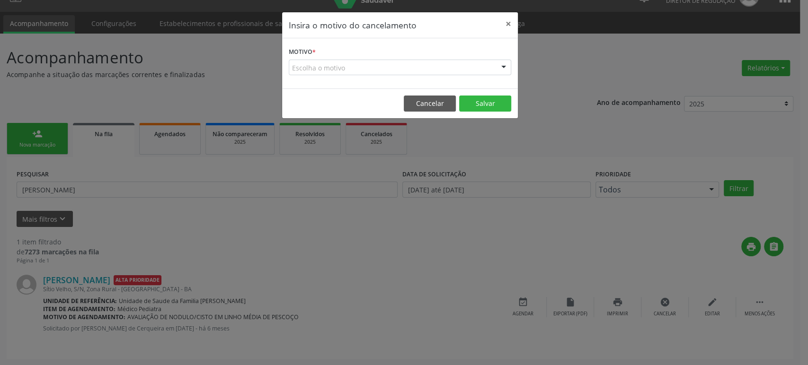
click at [477, 67] on div "Escolha o motivo" at bounding box center [400, 68] width 222 height 16
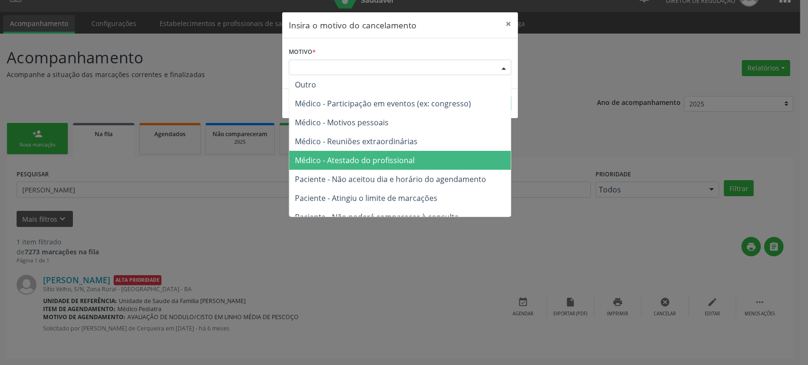
click at [438, 162] on span "Médico - Atestado do profissional" at bounding box center [400, 160] width 222 height 19
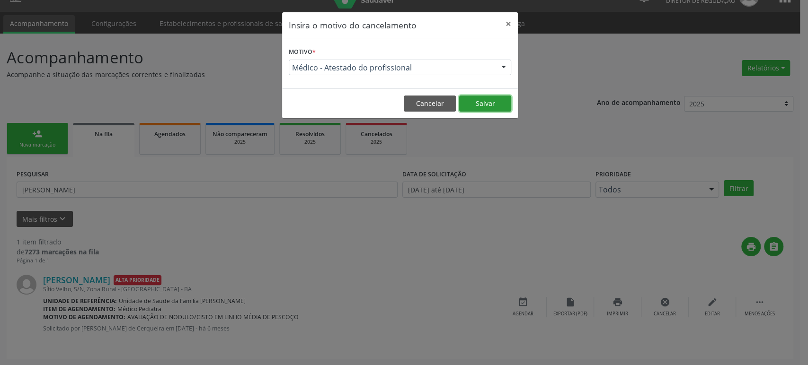
click at [494, 98] on button "Salvar" at bounding box center [485, 104] width 52 height 16
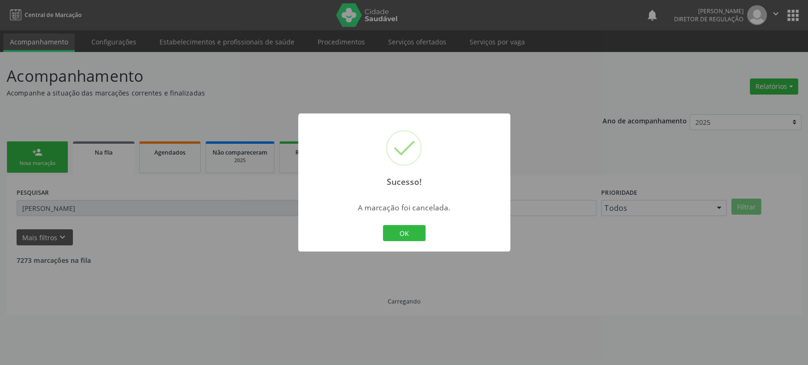
scroll to position [0, 0]
click at [154, 196] on div "Sucesso! × A marcação foi cancelada. OK Cancel" at bounding box center [404, 182] width 808 height 365
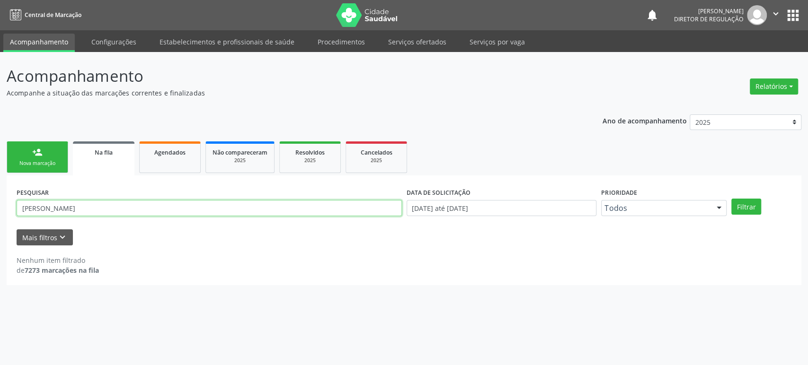
click at [86, 211] on input "[PERSON_NAME]" at bounding box center [209, 208] width 385 height 16
type input "quelia oliveira na"
click at [731, 199] on button "Filtrar" at bounding box center [746, 207] width 30 height 16
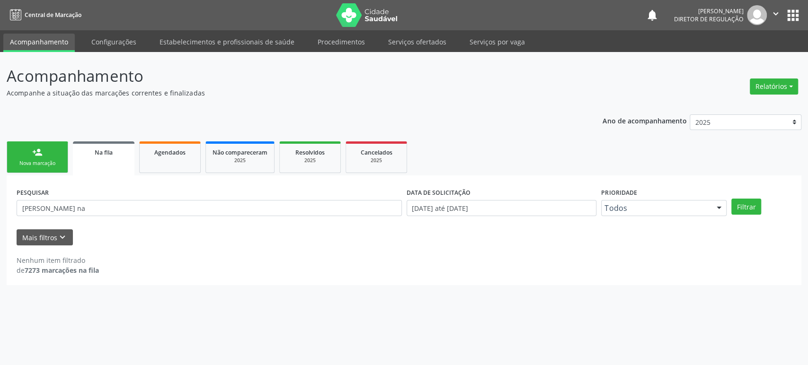
click at [791, 14] on button "apps" at bounding box center [793, 15] width 17 height 17
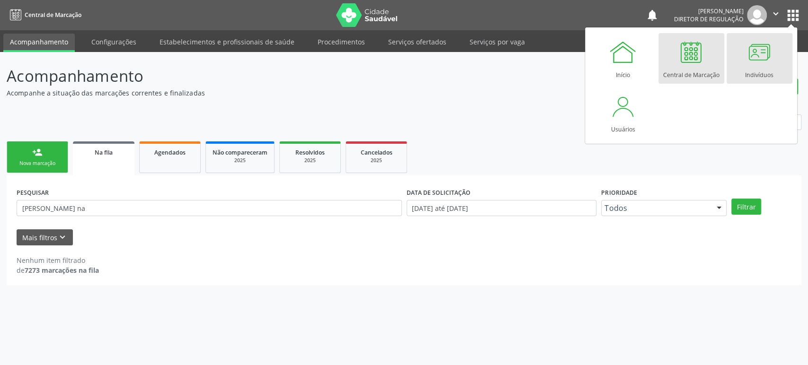
click at [757, 62] on div at bounding box center [759, 52] width 28 height 28
